Goal: Check status

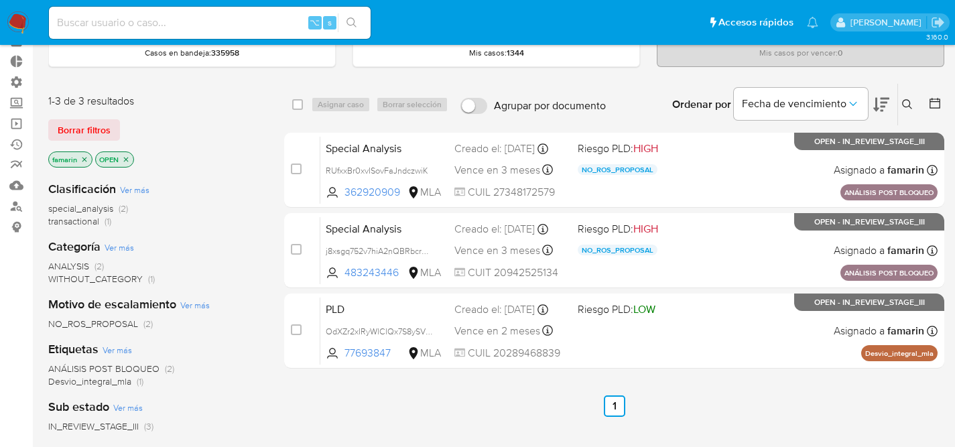
scroll to position [78, 0]
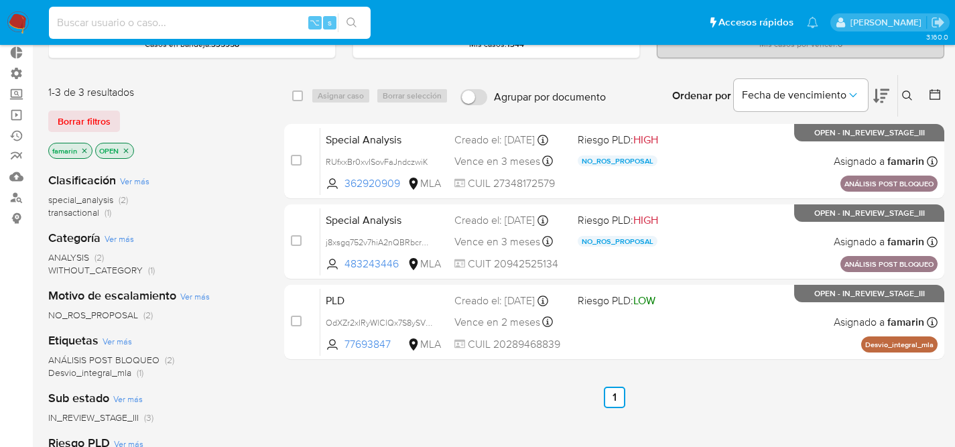
click at [201, 26] on input at bounding box center [210, 22] width 322 height 17
paste input "movement incoming MLA 2057930123349 4706646 asset_management_gain [DATE] [DATE]…"
type input "movement incoming MLA 2057930123349 4706646 asset_management_gain [DATE] [DATE]…"
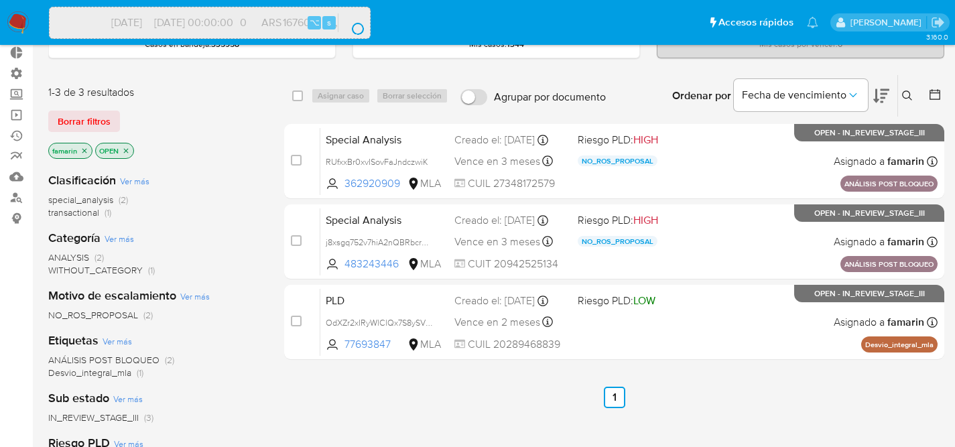
scroll to position [0, 0]
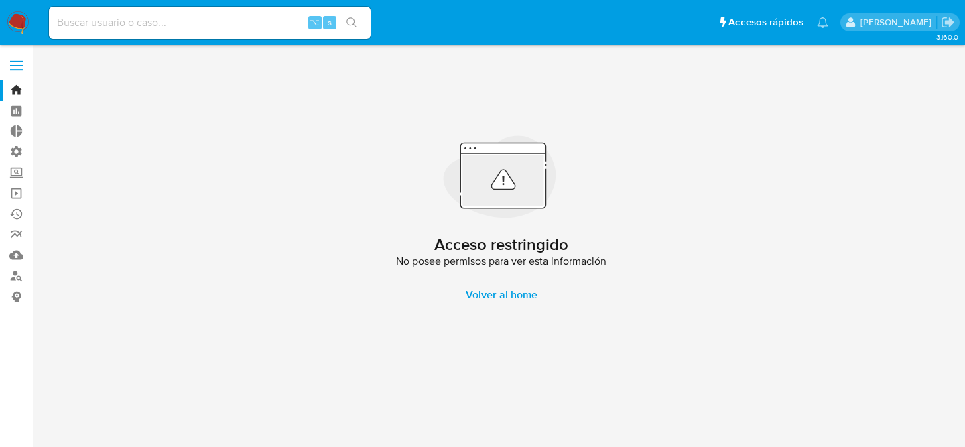
click at [177, 13] on div "⌥ s" at bounding box center [210, 23] width 322 height 32
click at [171, 15] on input at bounding box center [210, 22] width 322 height 17
paste input "4706646"
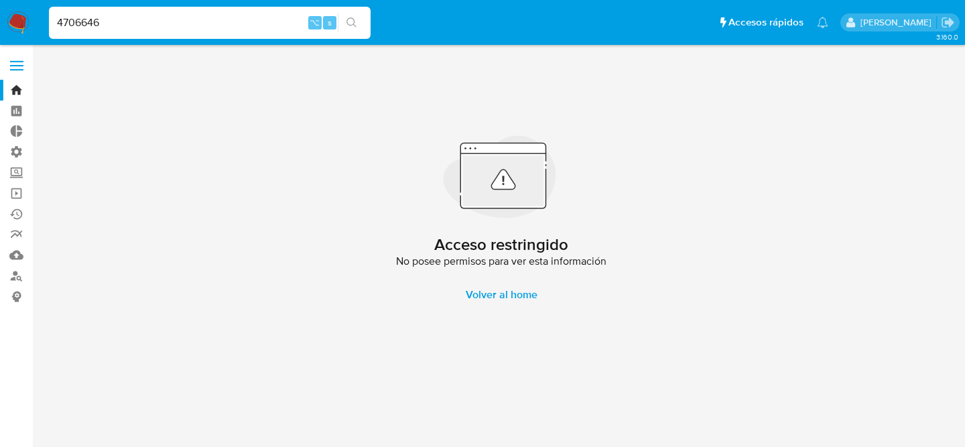
type input "4706646"
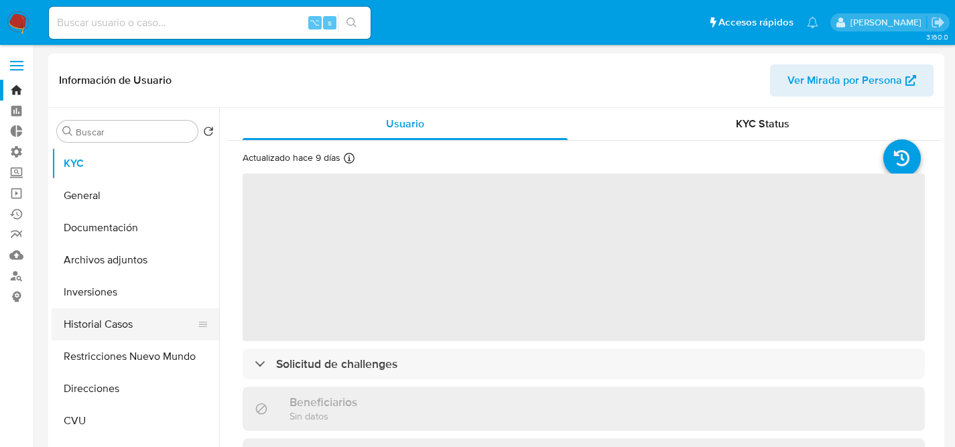
click at [88, 322] on button "Historial Casos" at bounding box center [130, 324] width 157 height 32
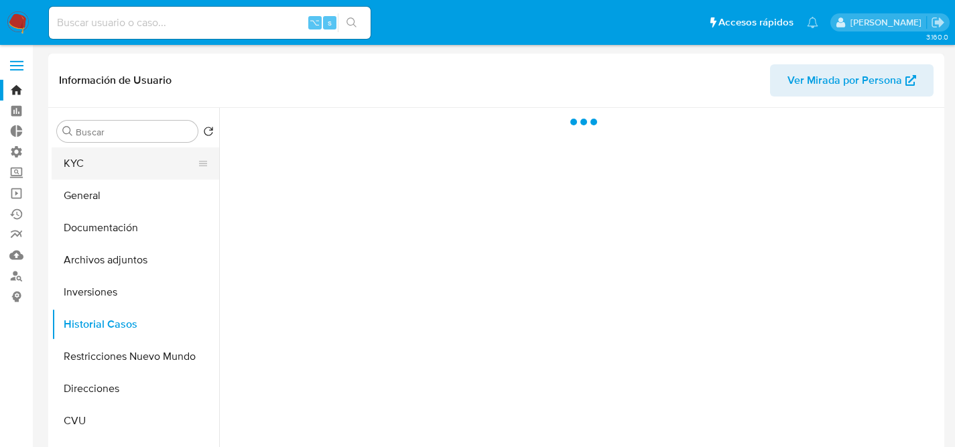
select select "10"
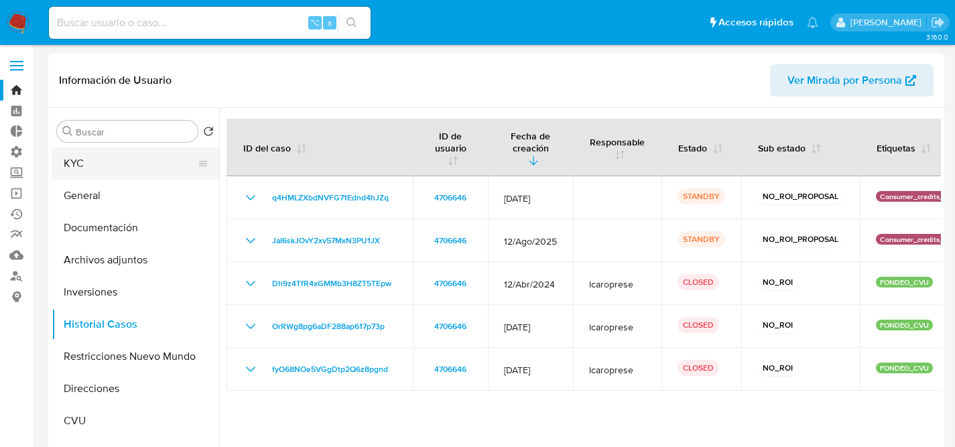
click at [117, 159] on button "KYC" at bounding box center [130, 163] width 157 height 32
